Goal: Information Seeking & Learning: Check status

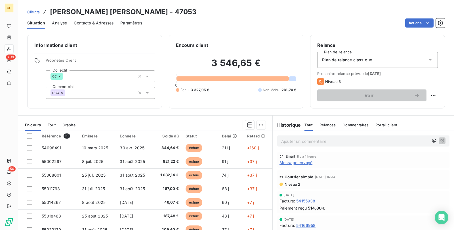
click at [18, 47] on div "Informations client Propriétés Client Collectif CC Commercial DGO Encours clien…" at bounding box center [236, 72] width 436 height 74
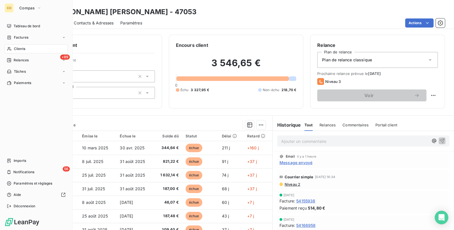
click at [12, 48] on div "Clients" at bounding box center [36, 48] width 63 height 9
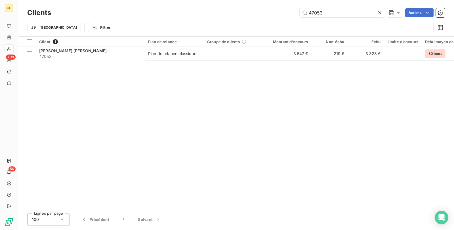
drag, startPoint x: 340, startPoint y: 8, endPoint x: 168, endPoint y: -11, distance: 172.9
click at [168, 0] on html "CO +99 56 Clients 47053 Actions Trier Filtrer Client 1 Plan de relance Groupe d…" at bounding box center [227, 115] width 454 height 230
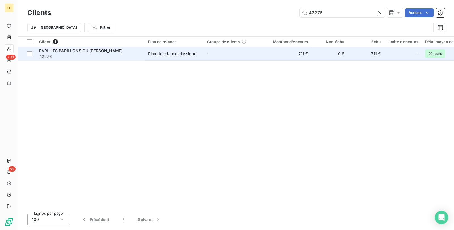
type input "42276"
click at [167, 57] on td "Plan de relance classique" at bounding box center [174, 54] width 59 height 14
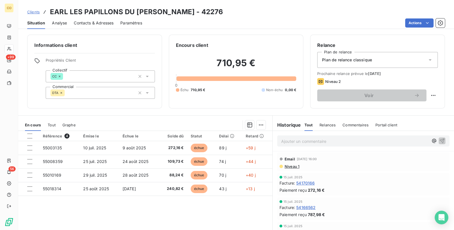
click at [292, 166] on span "Niveau 1" at bounding box center [291, 166] width 15 height 5
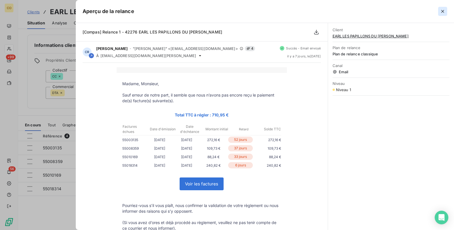
click at [445, 10] on button "button" at bounding box center [442, 11] width 9 height 9
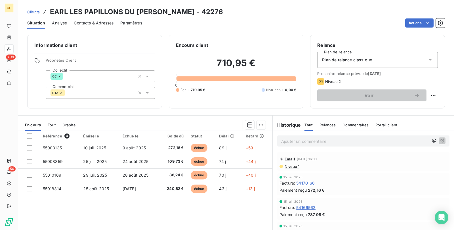
click at [99, 24] on span "Contacts & Adresses" at bounding box center [94, 23] width 40 height 6
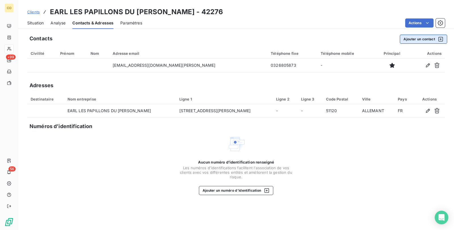
click at [419, 39] on button "Ajouter un contact" at bounding box center [423, 39] width 47 height 9
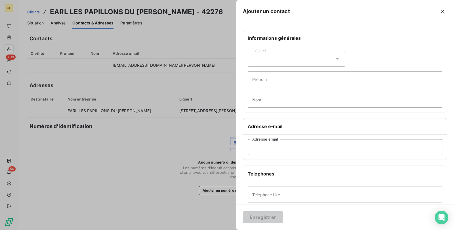
click at [295, 146] on input "Adresse email" at bounding box center [345, 147] width 195 height 16
click at [277, 147] on input "Adresse email" at bounding box center [345, 147] width 195 height 16
paste input "champagnedelongmarle@md.ipaidthat.i"
click at [332, 149] on input "champagnedelongmarle@md.ipaidthat.i" at bounding box center [345, 147] width 195 height 16
type input "[EMAIL_ADDRESS][DOMAIN_NAME]"
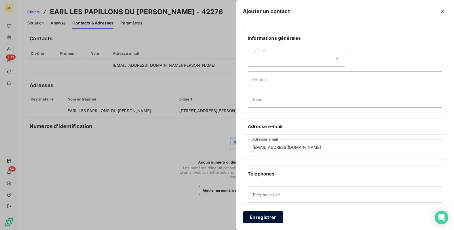
click at [273, 212] on button "Enregistrer" at bounding box center [263, 217] width 40 height 12
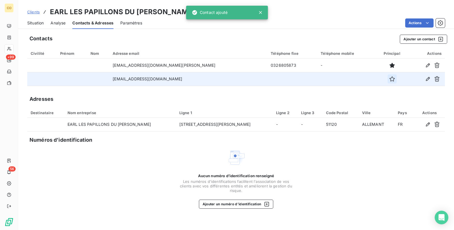
click at [389, 77] on icon "button" at bounding box center [391, 78] width 5 height 5
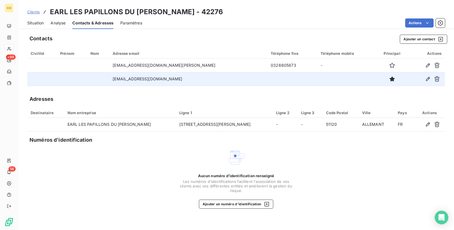
click at [36, 20] on span "Situation" at bounding box center [35, 23] width 16 height 6
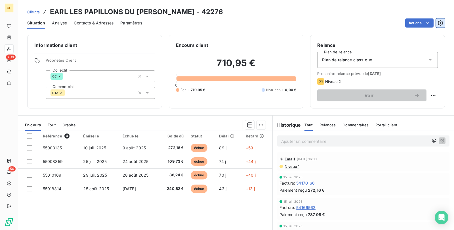
click at [442, 23] on icon "button" at bounding box center [439, 22] width 5 height 5
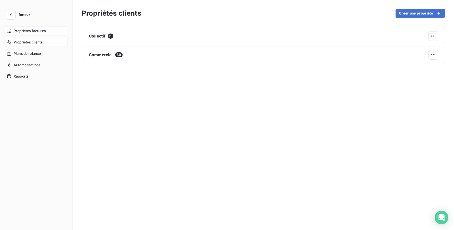
click at [32, 31] on span "Propriétés factures" at bounding box center [30, 30] width 32 height 5
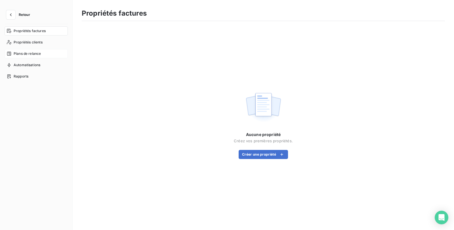
click at [26, 54] on span "Plans de relance" at bounding box center [27, 53] width 27 height 5
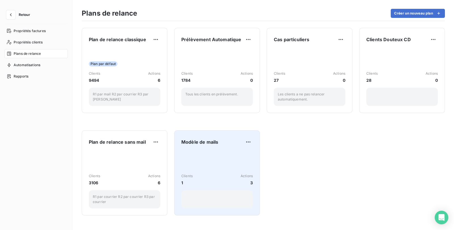
click at [212, 185] on div "Clients 1 Actions 3" at bounding box center [216, 179] width 71 height 12
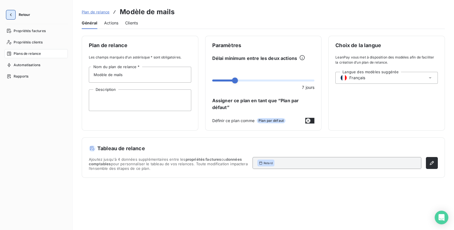
click at [12, 14] on icon "button" at bounding box center [11, 15] width 6 height 6
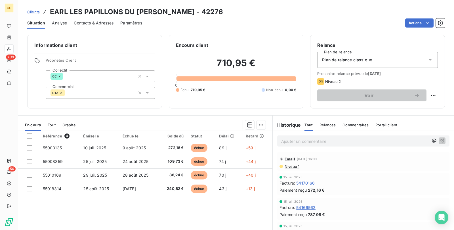
click at [446, 20] on div "Situation Analyse Contacts & Adresses Paramètres Actions" at bounding box center [236, 23] width 436 height 12
click at [438, 23] on icon "button" at bounding box center [439, 22] width 5 height 5
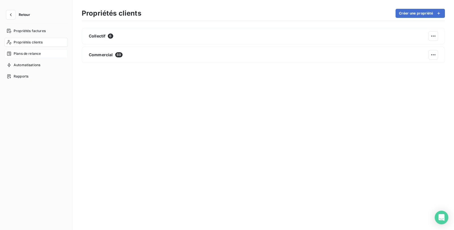
click at [45, 55] on div "Plans de relance" at bounding box center [36, 53] width 63 height 9
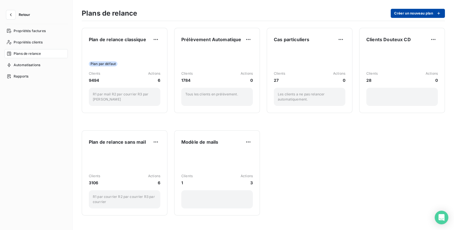
click at [439, 11] on icon "button" at bounding box center [439, 13] width 6 height 6
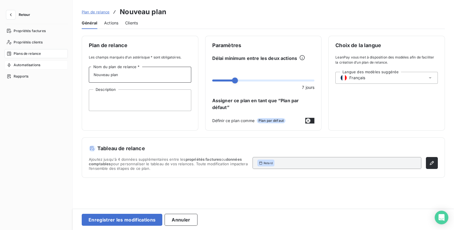
drag, startPoint x: 135, startPoint y: 73, endPoint x: 24, endPoint y: 61, distance: 111.8
click at [24, 61] on div "Retour Propriétés factures Propriétés clients Plans de relance Automatisations …" at bounding box center [227, 115] width 454 height 230
type input "c"
type input "COPIE FACTURE"
click at [153, 101] on textarea "Description" at bounding box center [140, 100] width 102 height 22
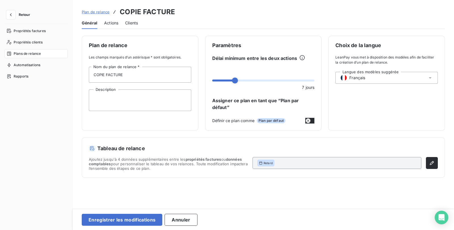
click at [24, 15] on span "Retour" at bounding box center [24, 14] width 11 height 3
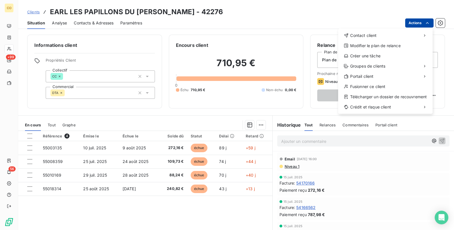
click at [422, 23] on html "CO +99 56 Clients EARL LES PAPILLONS DU [PERSON_NAME] - 42276 Situation Analyse…" at bounding box center [227, 115] width 454 height 230
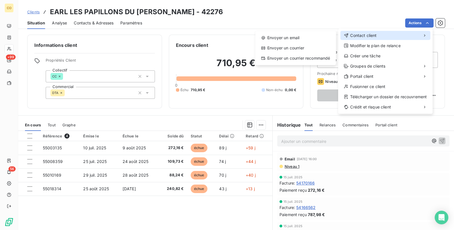
click at [400, 35] on div "Contact client" at bounding box center [385, 35] width 90 height 9
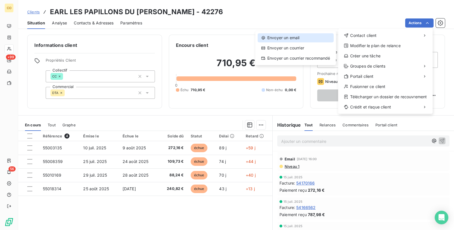
click at [312, 35] on div "Envoyer un email" at bounding box center [296, 37] width 76 height 9
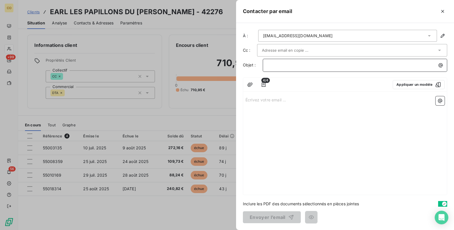
click at [287, 62] on p "﻿" at bounding box center [356, 65] width 178 height 7
click at [268, 100] on p "Écrivez votre email ... ﻿" at bounding box center [344, 99] width 199 height 7
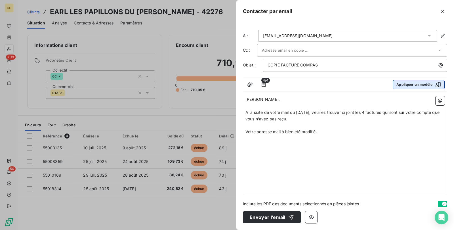
click at [438, 84] on icon "button" at bounding box center [437, 84] width 5 height 5
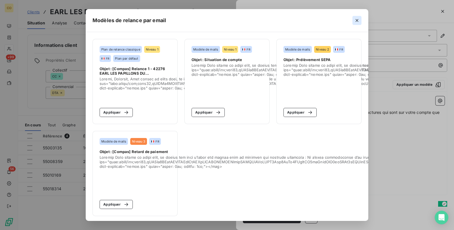
click at [360, 22] on icon "button" at bounding box center [357, 21] width 6 height 6
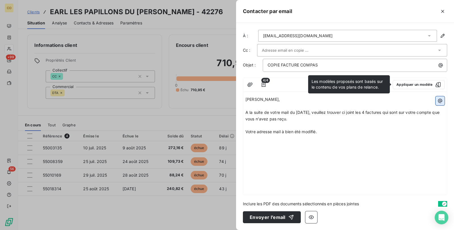
click at [444, 101] on button "button" at bounding box center [439, 100] width 9 height 9
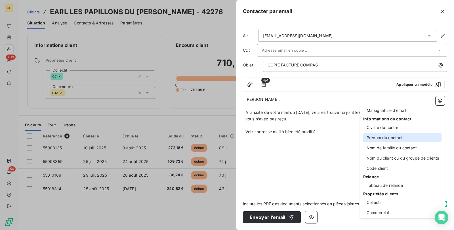
scroll to position [28, 0]
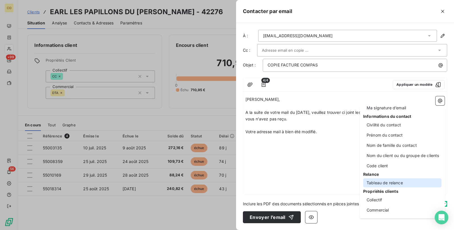
click at [398, 181] on div "Tableau de relance" at bounding box center [402, 182] width 78 height 9
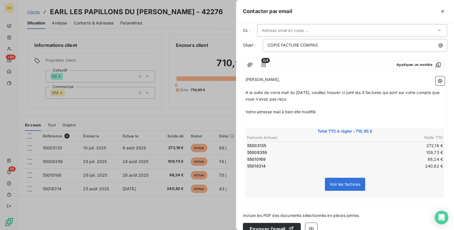
scroll to position [30, 0]
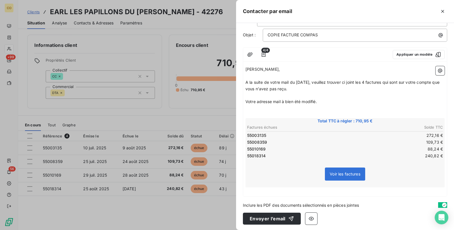
click at [255, 190] on p "﻿" at bounding box center [344, 190] width 199 height 7
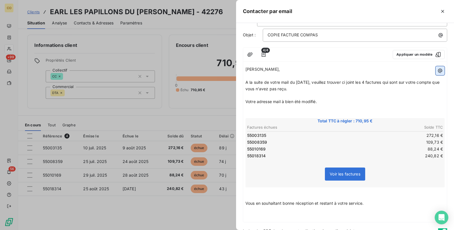
click at [435, 74] on button "button" at bounding box center [439, 70] width 9 height 9
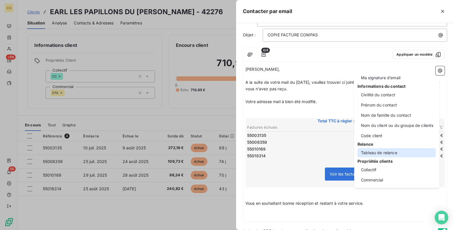
scroll to position [0, 0]
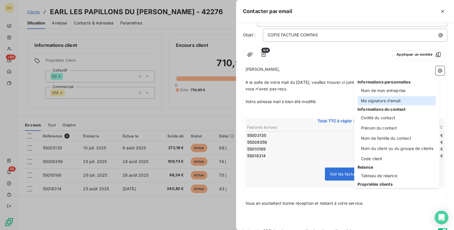
click at [401, 96] on div "Ma signature d’email" at bounding box center [396, 100] width 78 height 9
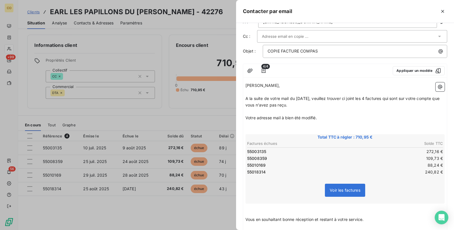
scroll to position [11, 0]
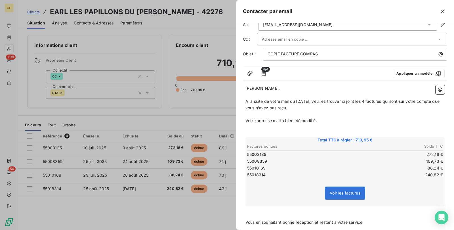
click at [350, 38] on div at bounding box center [349, 39] width 175 height 9
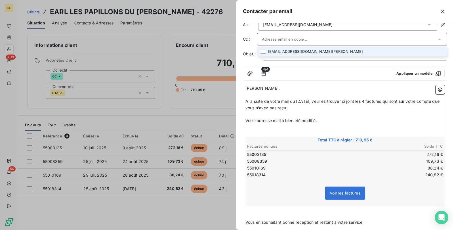
click at [298, 51] on li "[EMAIL_ADDRESS][DOMAIN_NAME][PERSON_NAME]" at bounding box center [352, 52] width 190 height 10
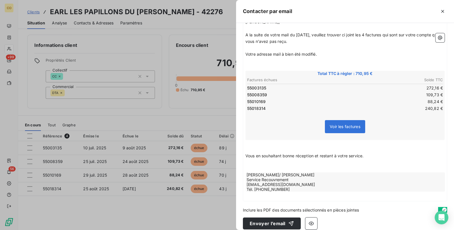
scroll to position [83, 0]
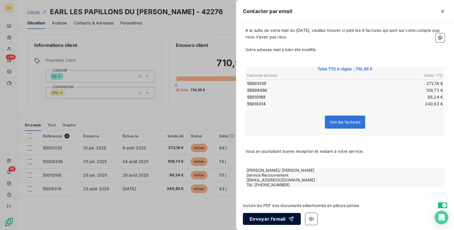
click at [285, 216] on div "button" at bounding box center [289, 219] width 9 height 6
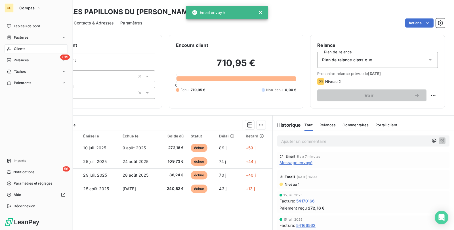
click at [14, 49] on span "Clients" at bounding box center [19, 48] width 11 height 5
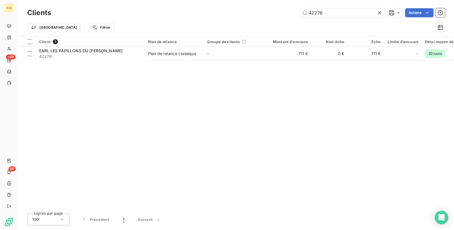
drag, startPoint x: 342, startPoint y: 11, endPoint x: 178, endPoint y: -11, distance: 165.3
click at [178, 0] on html "CO +99 56 Clients 42276 Actions Trier Filtrer Client 1 Plan de relance Groupe d…" at bounding box center [227, 115] width 454 height 230
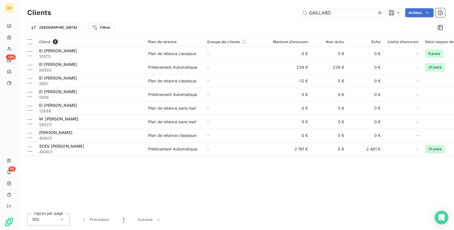
drag, startPoint x: 337, startPoint y: 12, endPoint x: 255, endPoint y: -4, distance: 83.5
click at [255, 0] on html "CO +99 56 Clients GAILLARD Actions Trier Filtrer Client 8 Plan de relance Group…" at bounding box center [227, 115] width 454 height 230
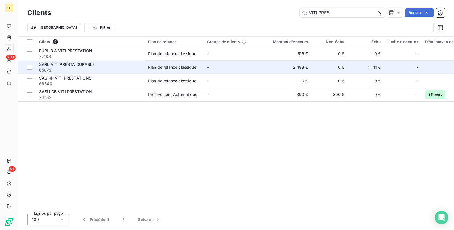
type input "VITI PRES"
click at [206, 69] on td "-" at bounding box center [233, 67] width 59 height 14
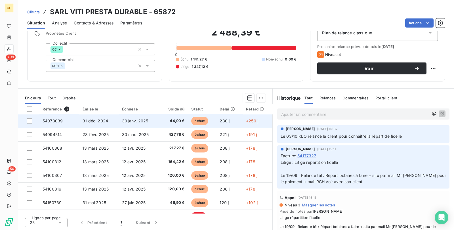
scroll to position [10, 0]
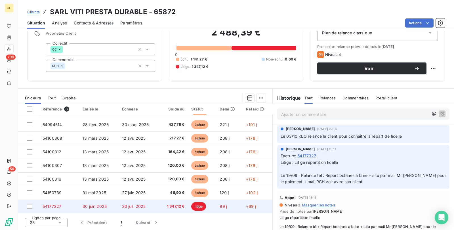
click at [122, 201] on td "30 juil. 2025" at bounding box center [139, 206] width 40 height 14
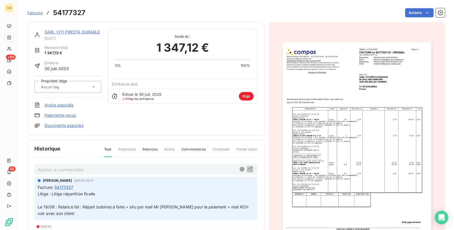
click at [324, 135] on img "button" at bounding box center [356, 147] width 149 height 210
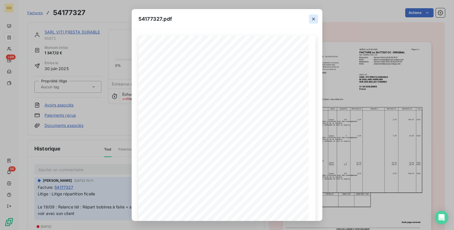
click at [312, 19] on icon "button" at bounding box center [314, 19] width 6 height 6
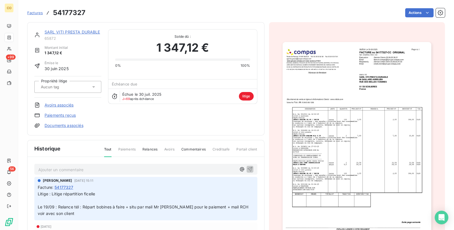
click at [50, 167] on p "Ajouter un commentaire ﻿" at bounding box center [137, 169] width 198 height 7
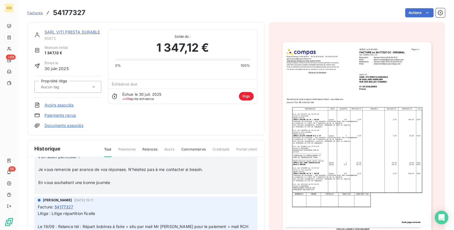
scroll to position [35, 0]
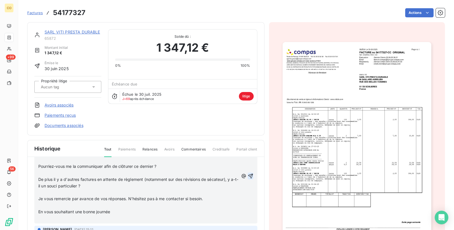
click at [248, 175] on icon "button" at bounding box center [250, 175] width 5 height 5
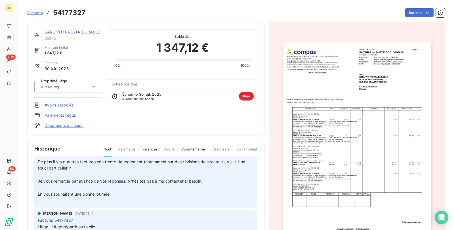
scroll to position [142, 0]
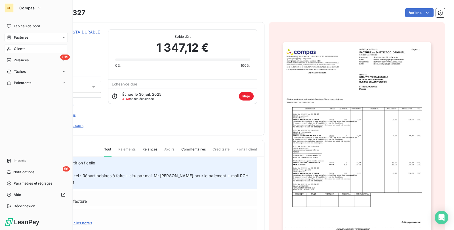
click at [24, 47] on span "Clients" at bounding box center [19, 48] width 11 height 5
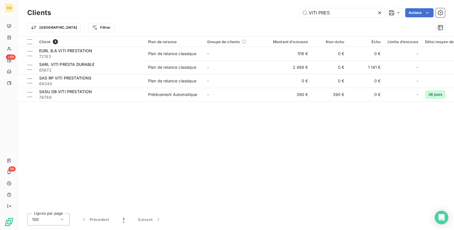
drag, startPoint x: 344, startPoint y: 17, endPoint x: 230, endPoint y: 7, distance: 113.9
click at [230, 7] on div "Clients VITI PRES Actions" at bounding box center [235, 13] width 417 height 12
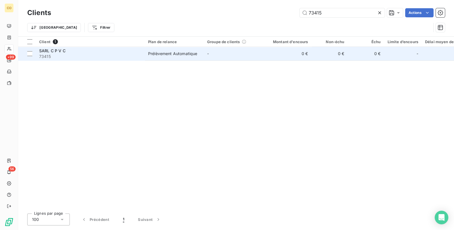
type input "73415"
click at [202, 52] on td "Prélèvement Automatique" at bounding box center [174, 54] width 59 height 14
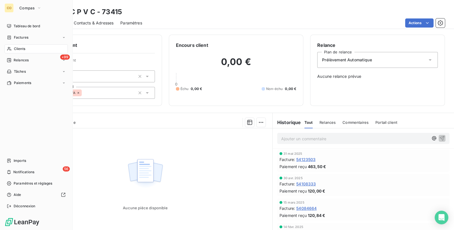
click at [11, 48] on icon at bounding box center [9, 49] width 5 height 5
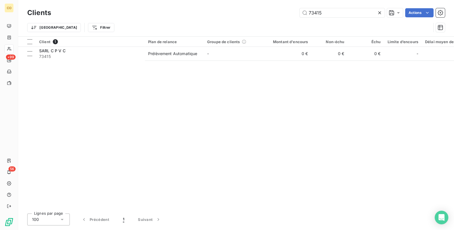
drag, startPoint x: 335, startPoint y: 13, endPoint x: 228, endPoint y: -9, distance: 108.7
click at [228, 0] on html "CO +99 56 Clients 73415 Actions Trier Filtrer Client 1 Plan de relance Groupe d…" at bounding box center [227, 115] width 454 height 230
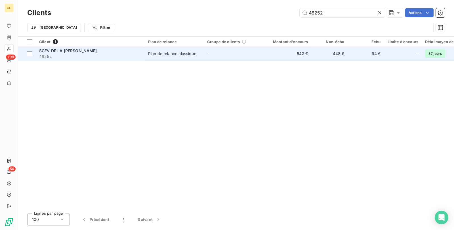
type input "46252"
click at [197, 48] on td "Plan de relance classique" at bounding box center [174, 54] width 59 height 14
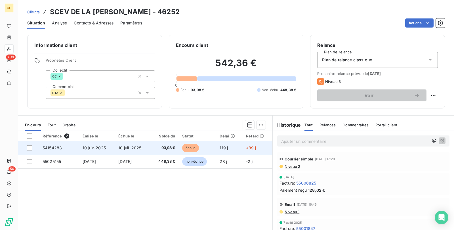
click at [146, 145] on td "10 juil. 2025" at bounding box center [132, 148] width 35 height 14
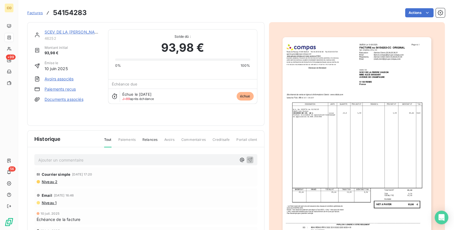
click at [315, 175] on img "button" at bounding box center [356, 142] width 149 height 210
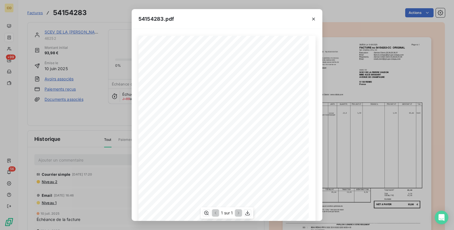
scroll to position [62, 0]
click at [206, 208] on div "1 sur 1" at bounding box center [227, 212] width 52 height 11
click at [206, 210] on icon "button" at bounding box center [206, 213] width 6 height 6
click at [313, 17] on icon "button" at bounding box center [314, 19] width 6 height 6
